Goal: Find specific page/section: Find specific page/section

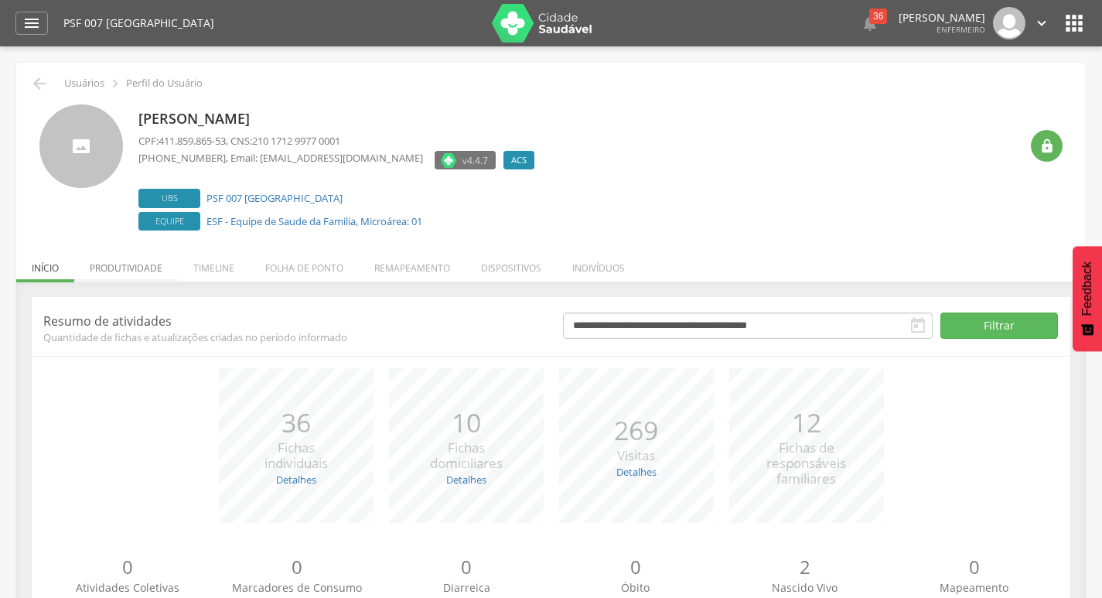
click at [119, 265] on li "Produtividade" at bounding box center [126, 264] width 104 height 36
click at [102, 272] on li "Produtividade" at bounding box center [126, 264] width 104 height 36
click at [121, 271] on li "Produtividade" at bounding box center [126, 264] width 104 height 36
click at [135, 271] on li "Produtividade" at bounding box center [126, 264] width 104 height 36
